Goal: Task Accomplishment & Management: Use online tool/utility

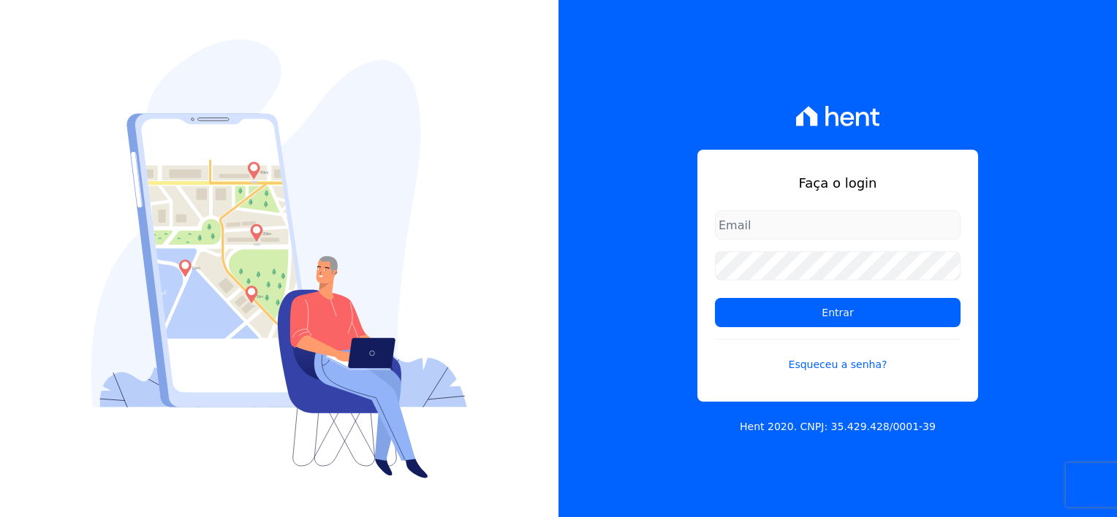
click at [777, 227] on input "email" at bounding box center [838, 224] width 246 height 29
type input "[EMAIL_ADDRESS][DOMAIN_NAME]"
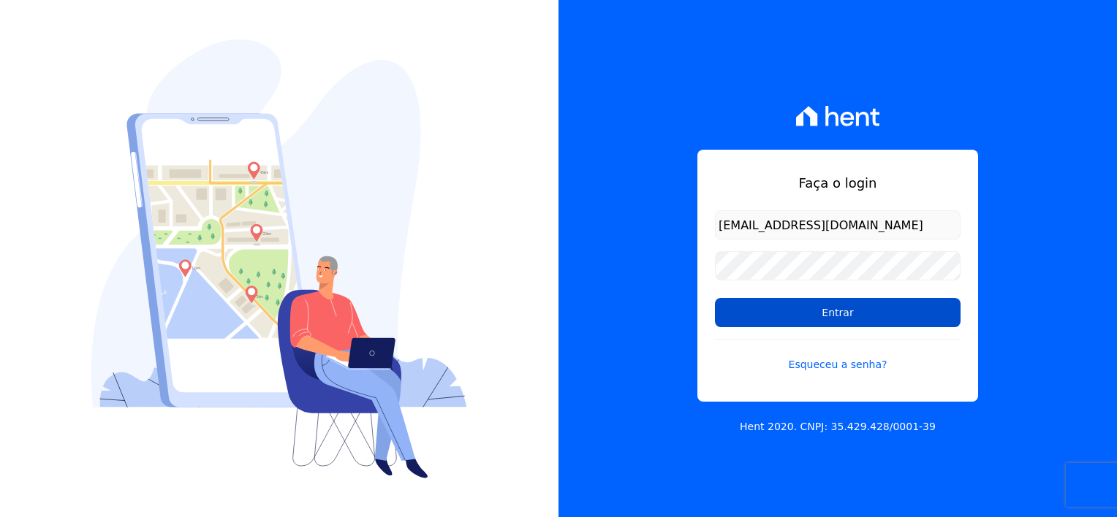
click at [851, 313] on input "Entrar" at bounding box center [838, 312] width 246 height 29
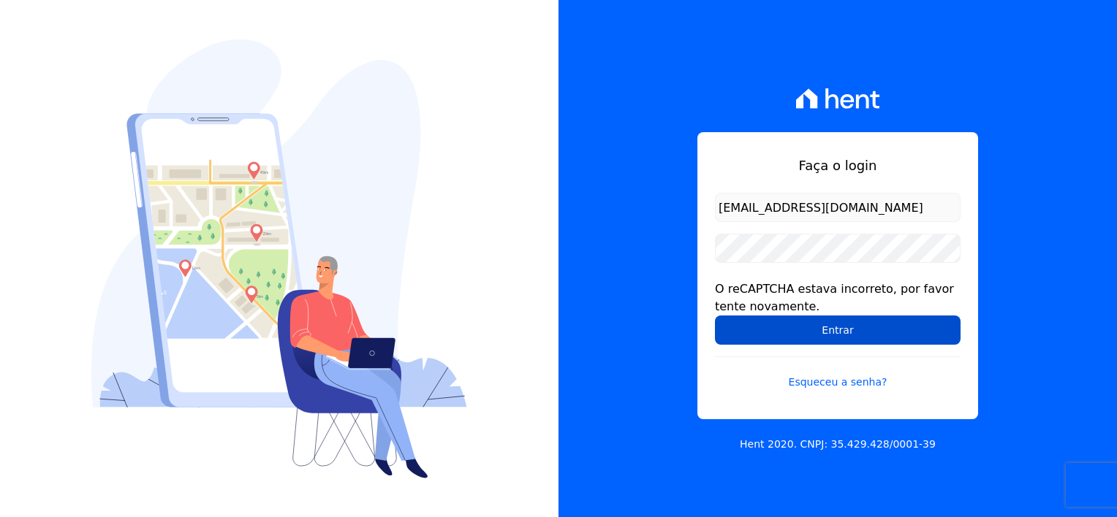
click at [832, 324] on input "Entrar" at bounding box center [838, 330] width 246 height 29
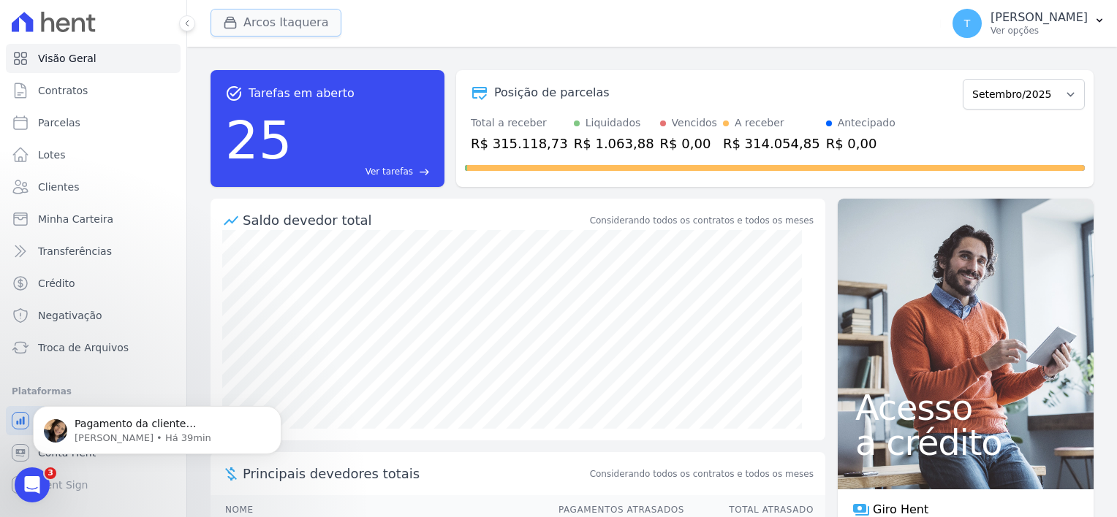
click at [235, 25] on icon "button" at bounding box center [230, 23] width 11 height 11
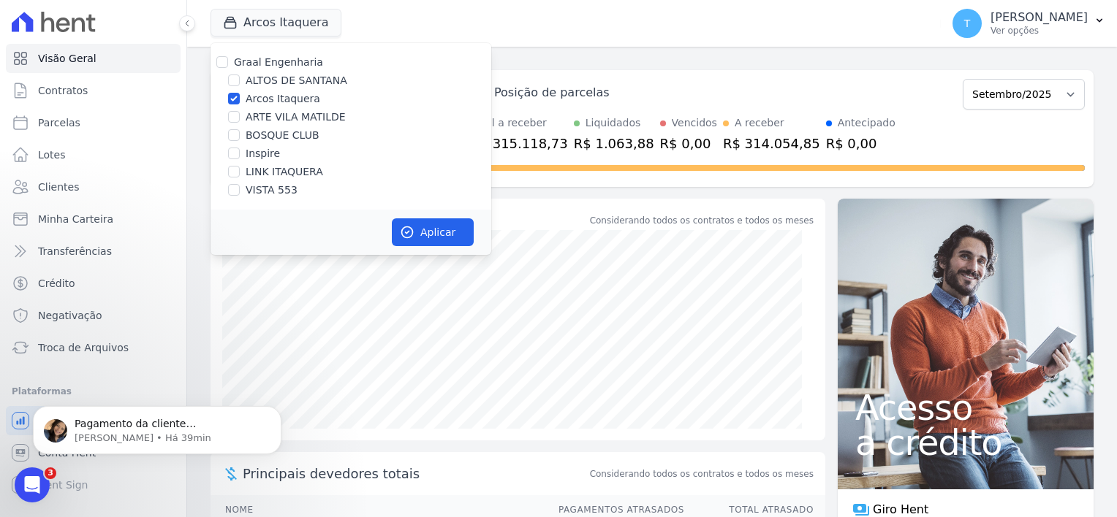
click at [220, 71] on div "Graal Engenharia [GEOGRAPHIC_DATA][PERSON_NAME] Itaquera ARTE [GEOGRAPHIC_DATA]…" at bounding box center [350, 126] width 281 height 167
click at [220, 61] on input "Graal Engenharia" at bounding box center [222, 62] width 12 height 12
checkbox input "true"
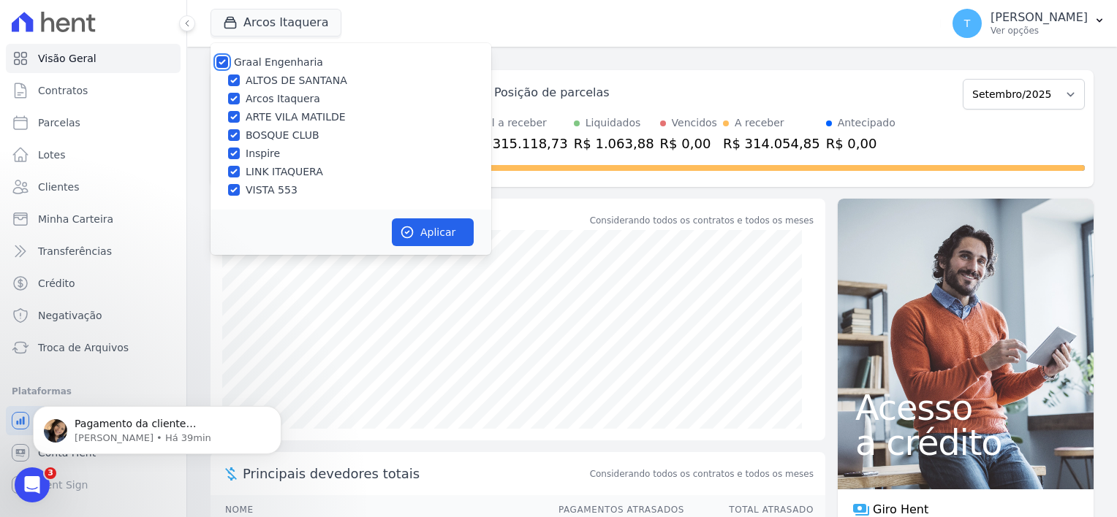
checkbox input "true"
click at [415, 238] on button "Aplicar" at bounding box center [433, 232] width 82 height 28
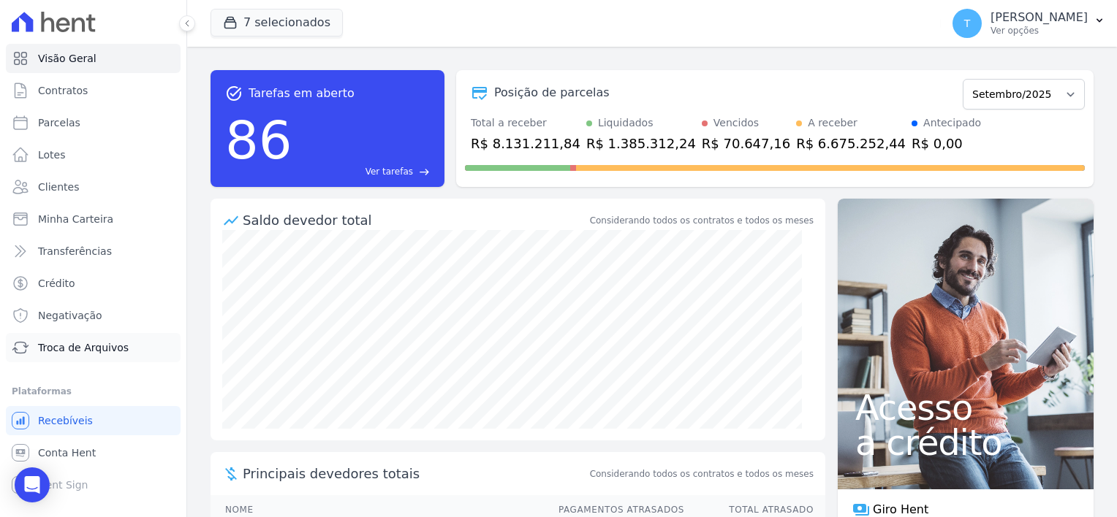
click at [61, 346] on span "Troca de Arquivos" at bounding box center [83, 348] width 91 height 15
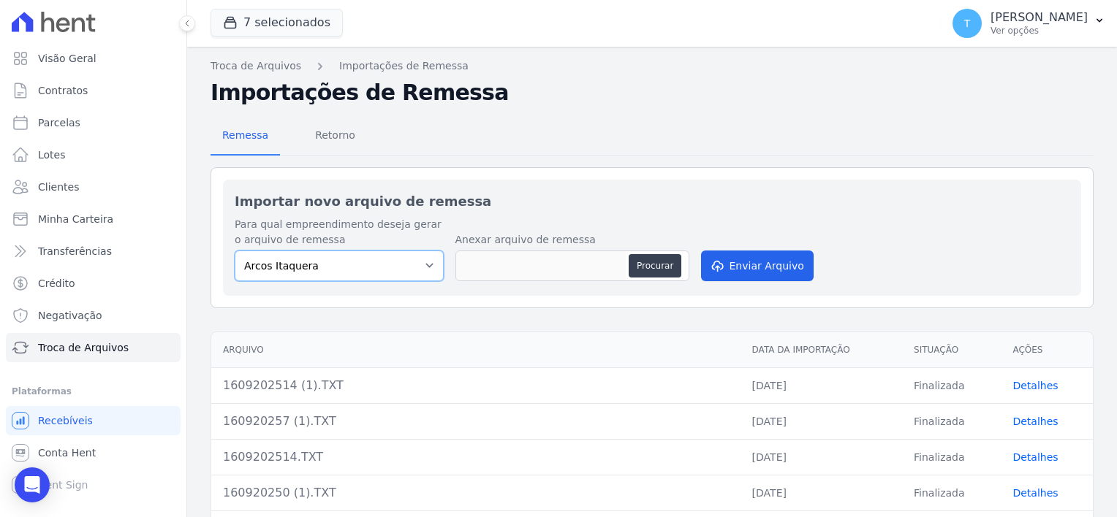
click at [424, 269] on select "[PERSON_NAME] Itaquera [GEOGRAPHIC_DATA][PERSON_NAME] Inspire BOSQUE CLUB ARTE …" at bounding box center [339, 266] width 209 height 31
select select "d58a895b-122e-4f60-b248-6168def9ff2e"
click at [235, 251] on select "[PERSON_NAME] Itaquera [GEOGRAPHIC_DATA][PERSON_NAME] Inspire BOSQUE CLUB ARTE …" at bounding box center [339, 266] width 209 height 31
click at [658, 256] on button "Procurar" at bounding box center [654, 265] width 53 height 23
type input "1909202521.TXT"
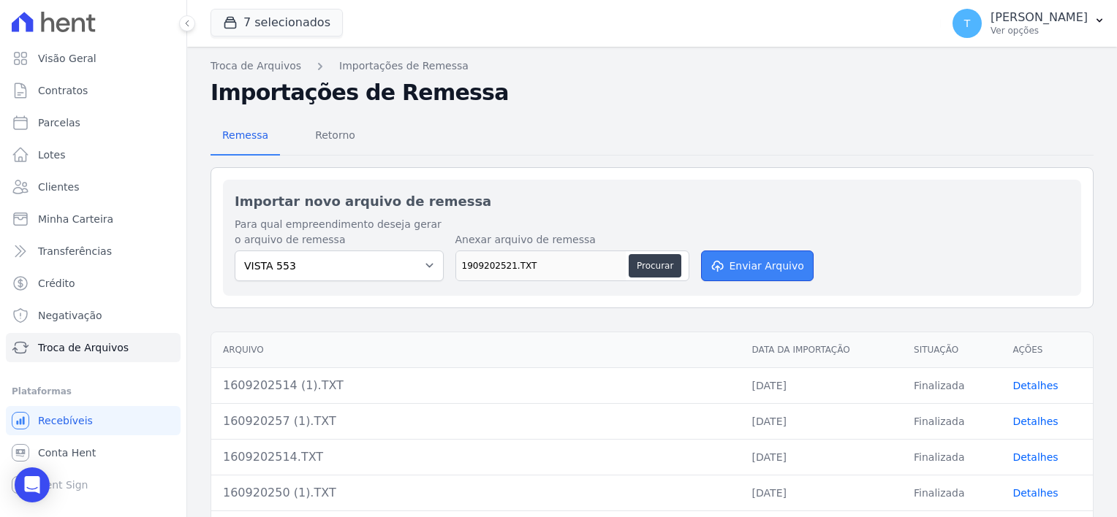
click at [764, 267] on button "Enviar Arquivo" at bounding box center [757, 266] width 113 height 31
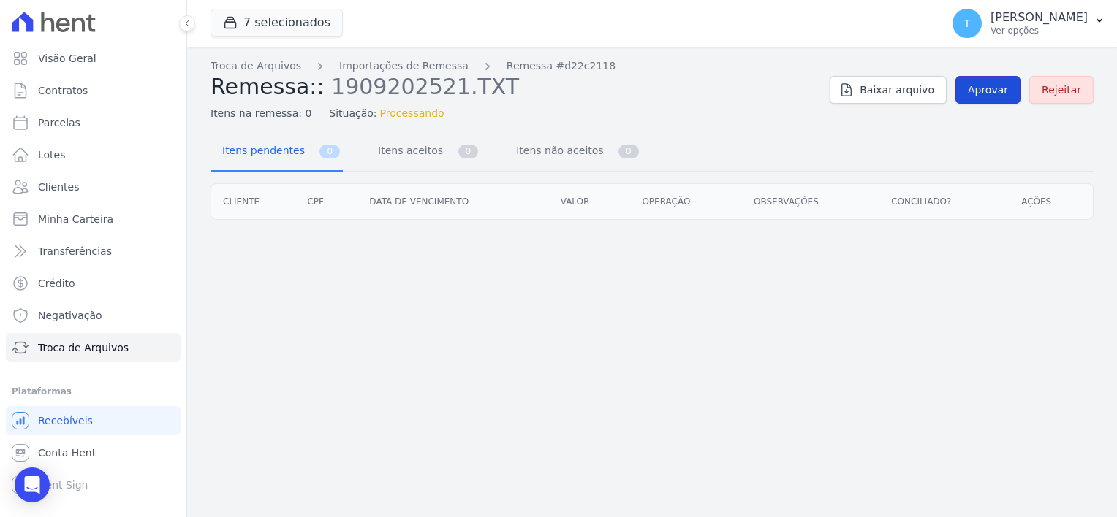
click at [987, 97] on link "Aprovar" at bounding box center [987, 90] width 65 height 28
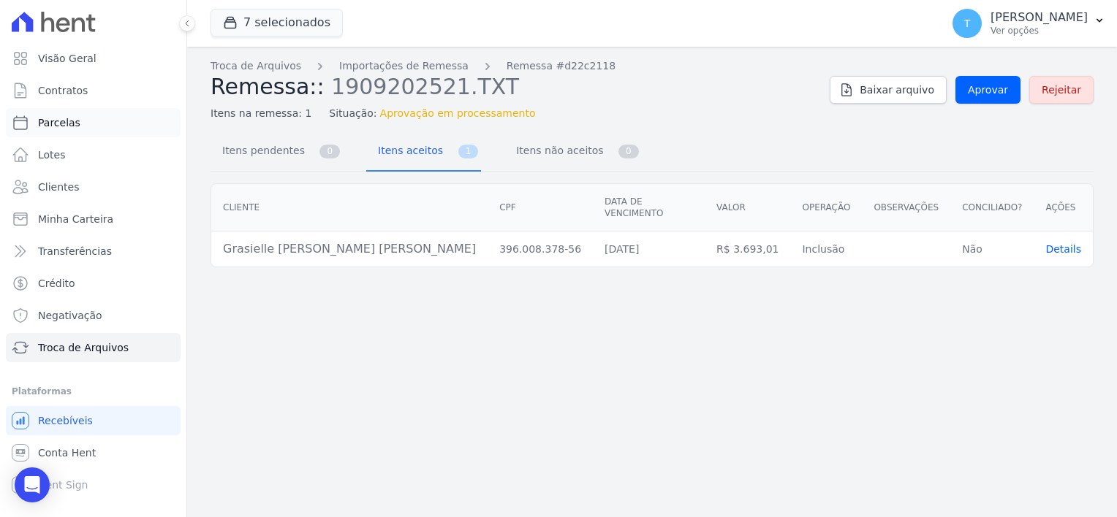
click at [66, 126] on span "Parcelas" at bounding box center [59, 122] width 42 height 15
select select
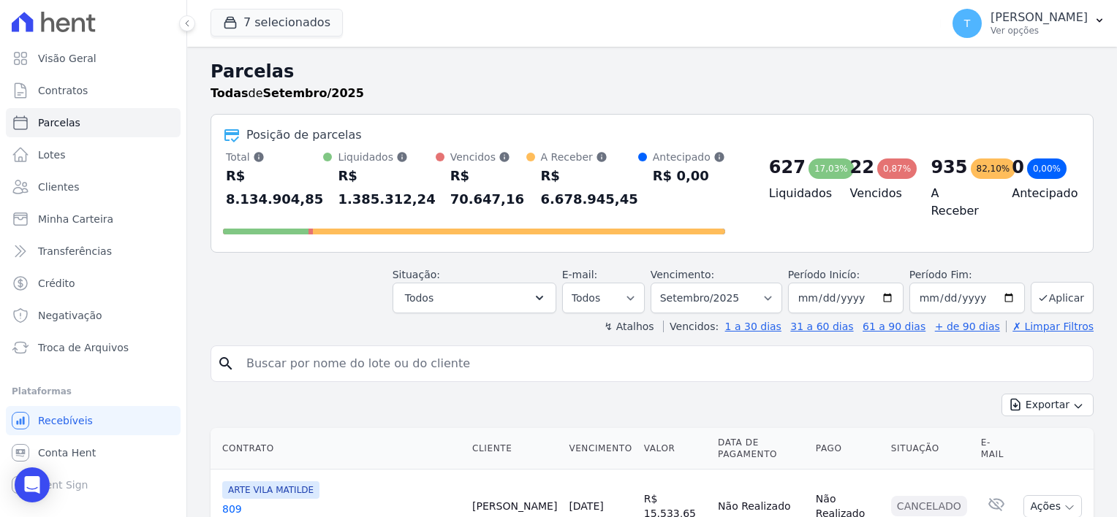
click at [324, 349] on input "search" at bounding box center [661, 363] width 849 height 29
paste input "Grasielle [PERSON_NAME] [PERSON_NAME]"
type input "Grasielle [PERSON_NAME] [PERSON_NAME]"
select select
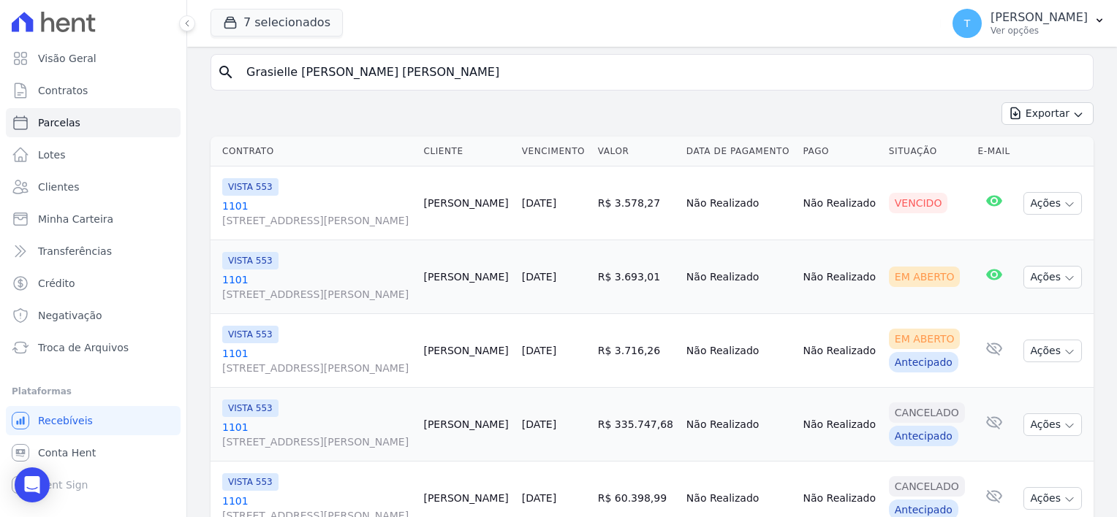
scroll to position [146, 0]
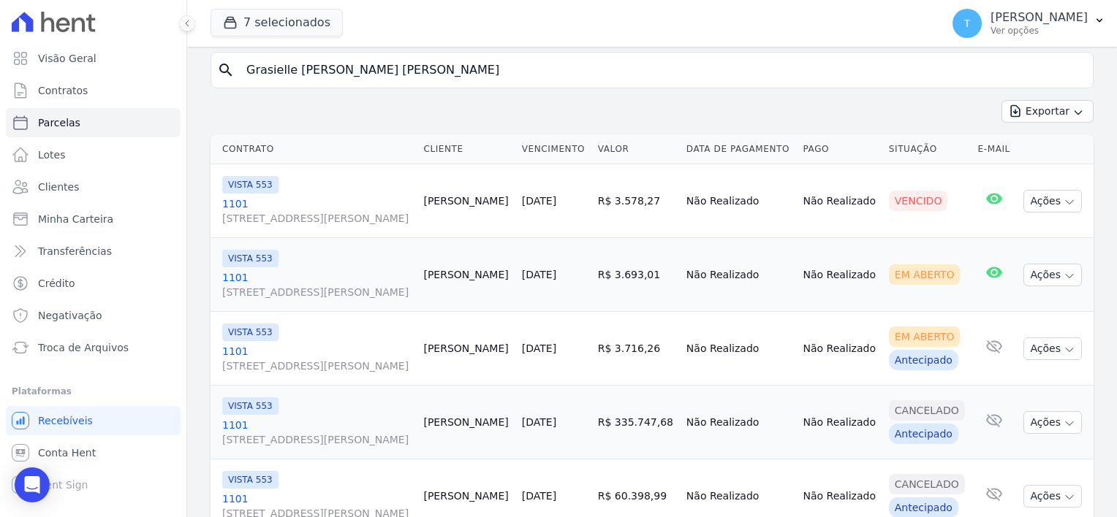
click at [231, 300] on link "1101 [STREET_ADDRESS][PERSON_NAME]" at bounding box center [316, 284] width 189 height 29
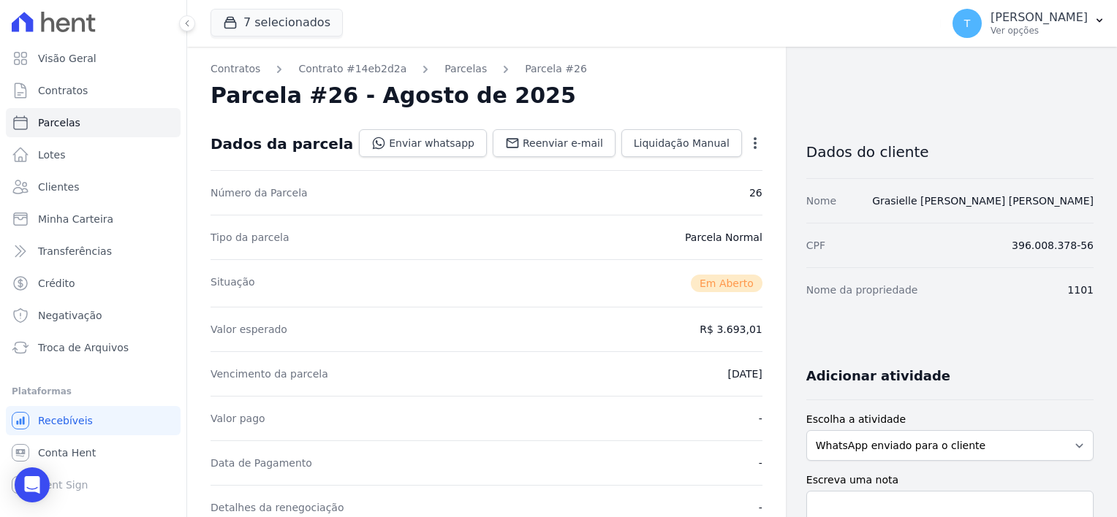
select select
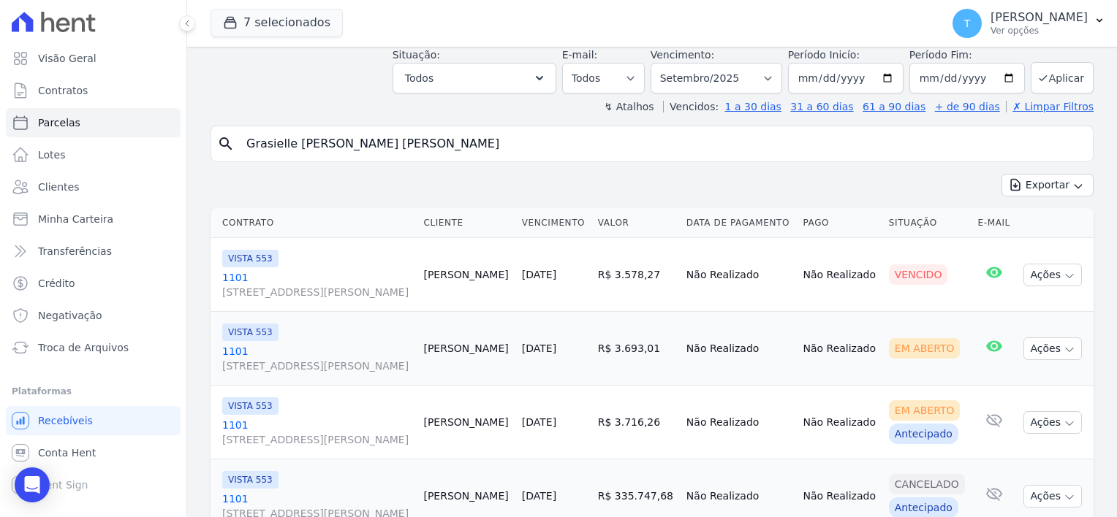
scroll to position [73, 0]
click at [1063, 355] on icon "button" at bounding box center [1069, 349] width 12 height 12
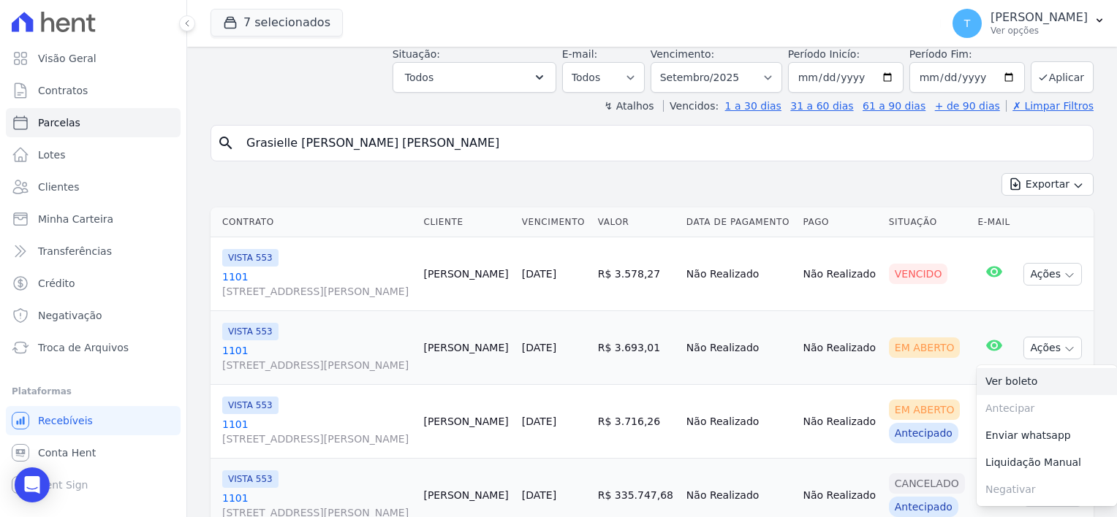
click at [1023, 395] on link "Ver boleto" at bounding box center [1046, 381] width 140 height 27
